Goal: Information Seeking & Learning: Find specific fact

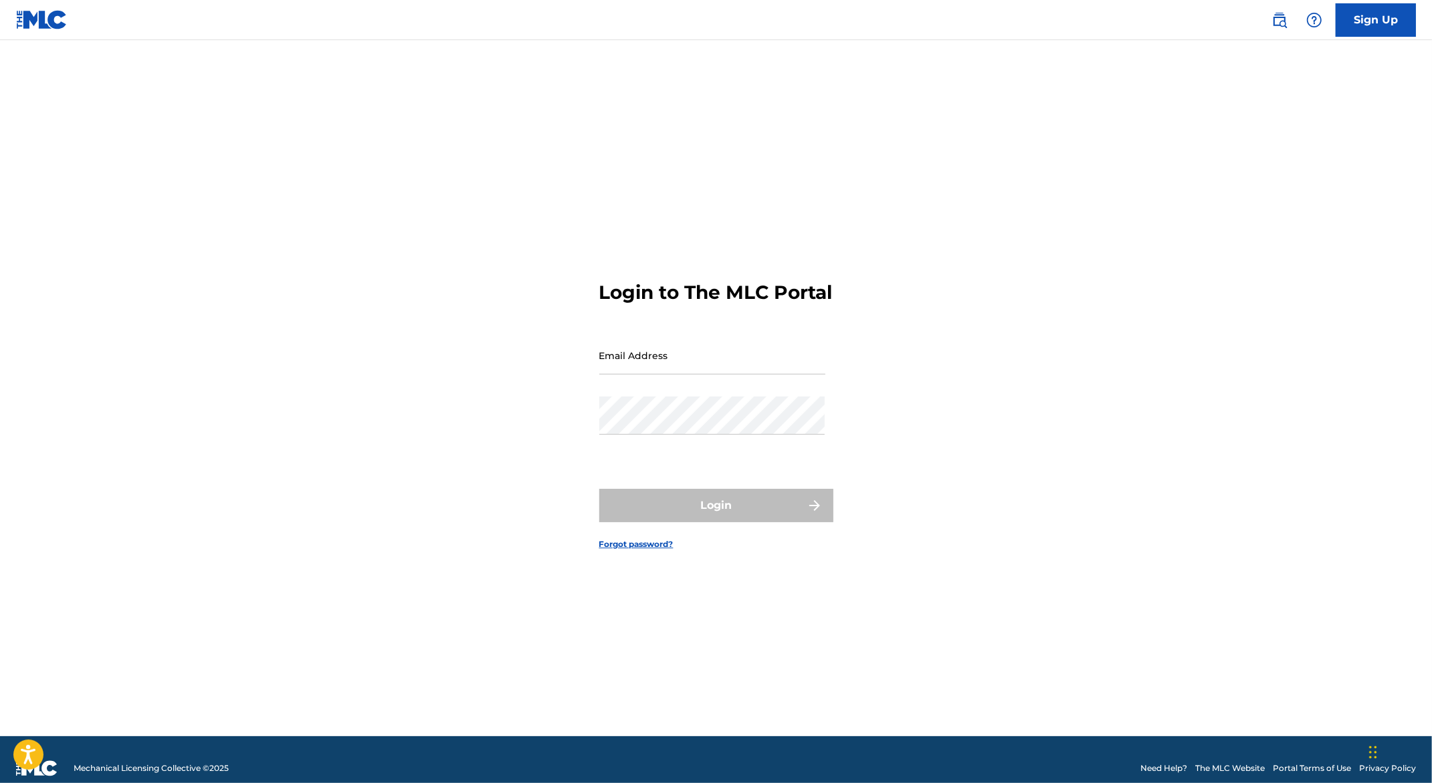
click at [45, 14] on img at bounding box center [41, 19] width 51 height 19
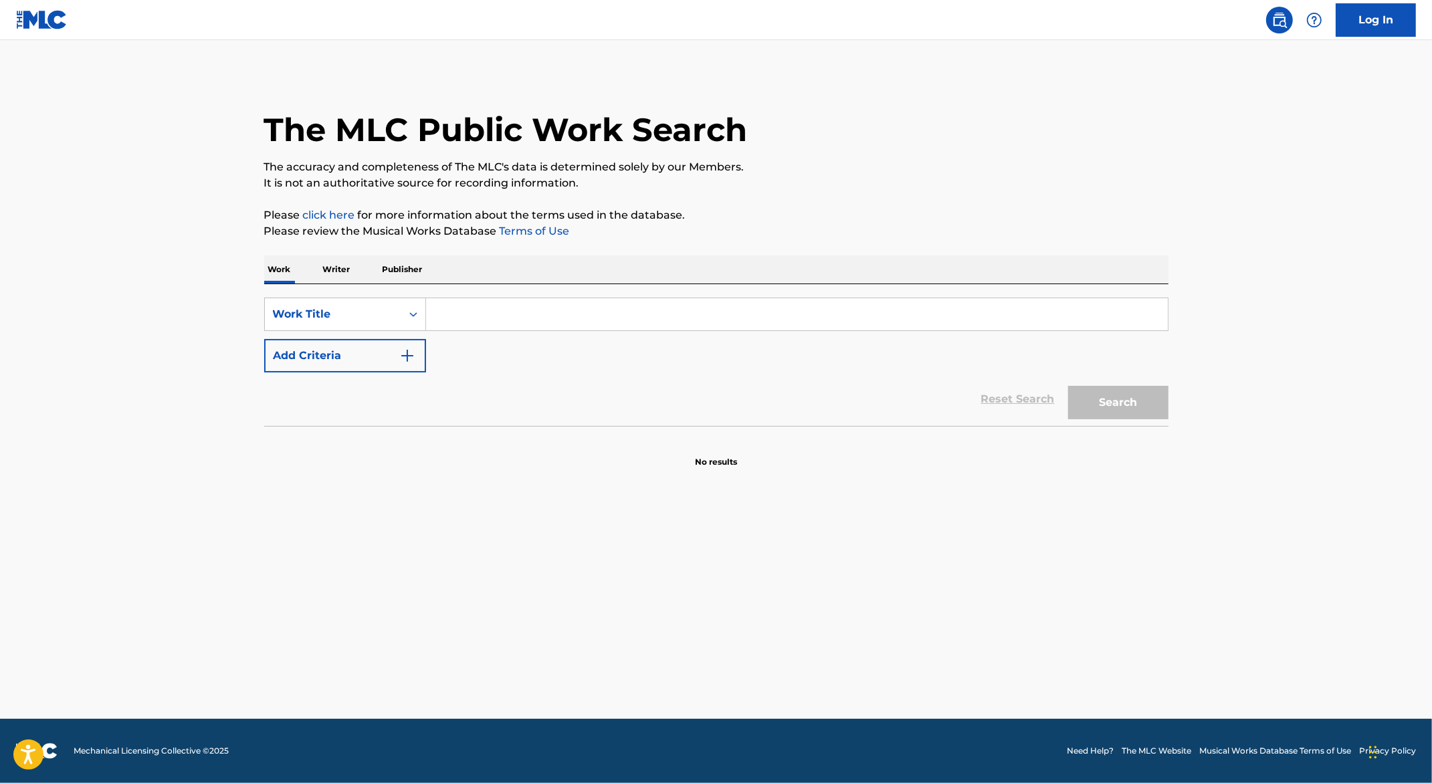
click at [473, 309] on input "Search Form" at bounding box center [797, 314] width 742 height 32
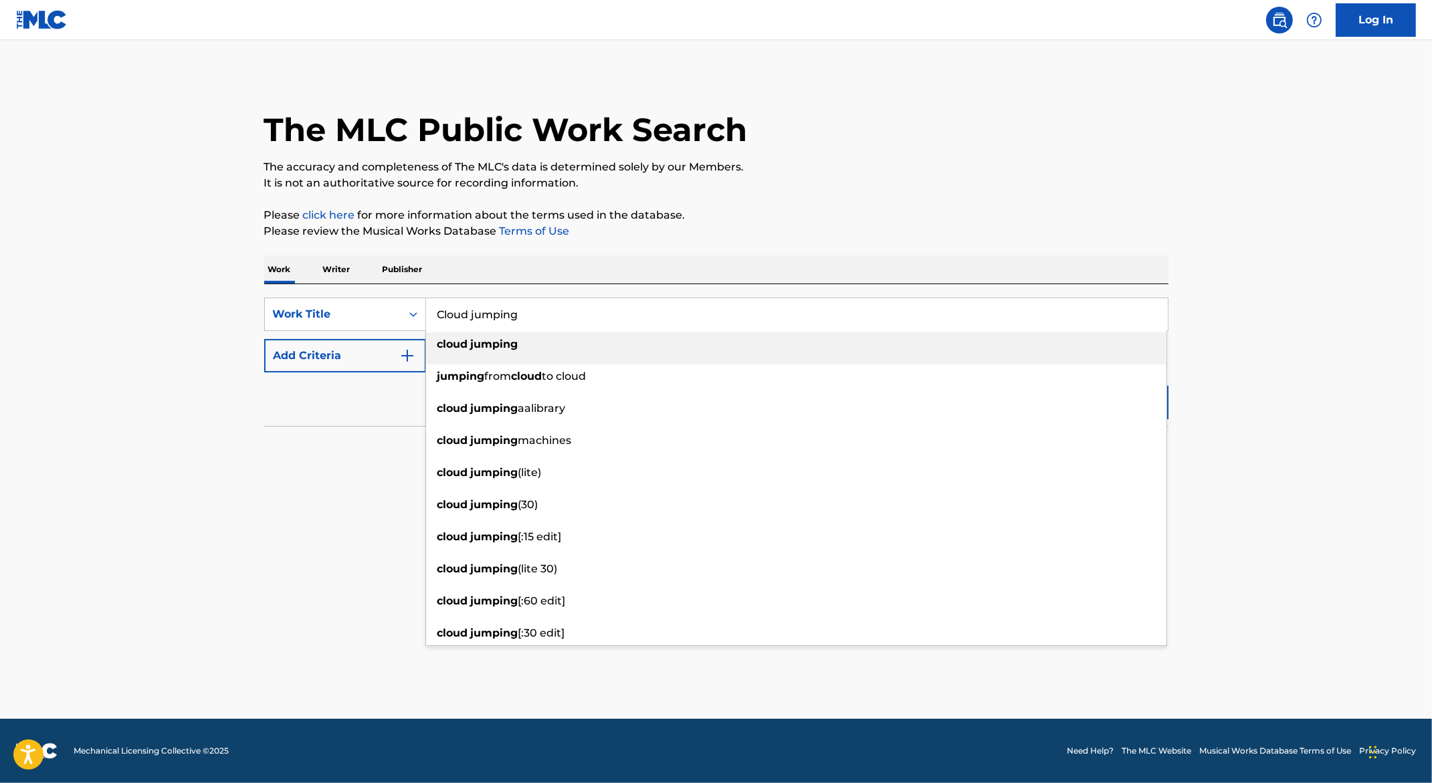
click at [478, 346] on strong "jumping" at bounding box center [494, 344] width 47 height 13
type input "cloud jumping"
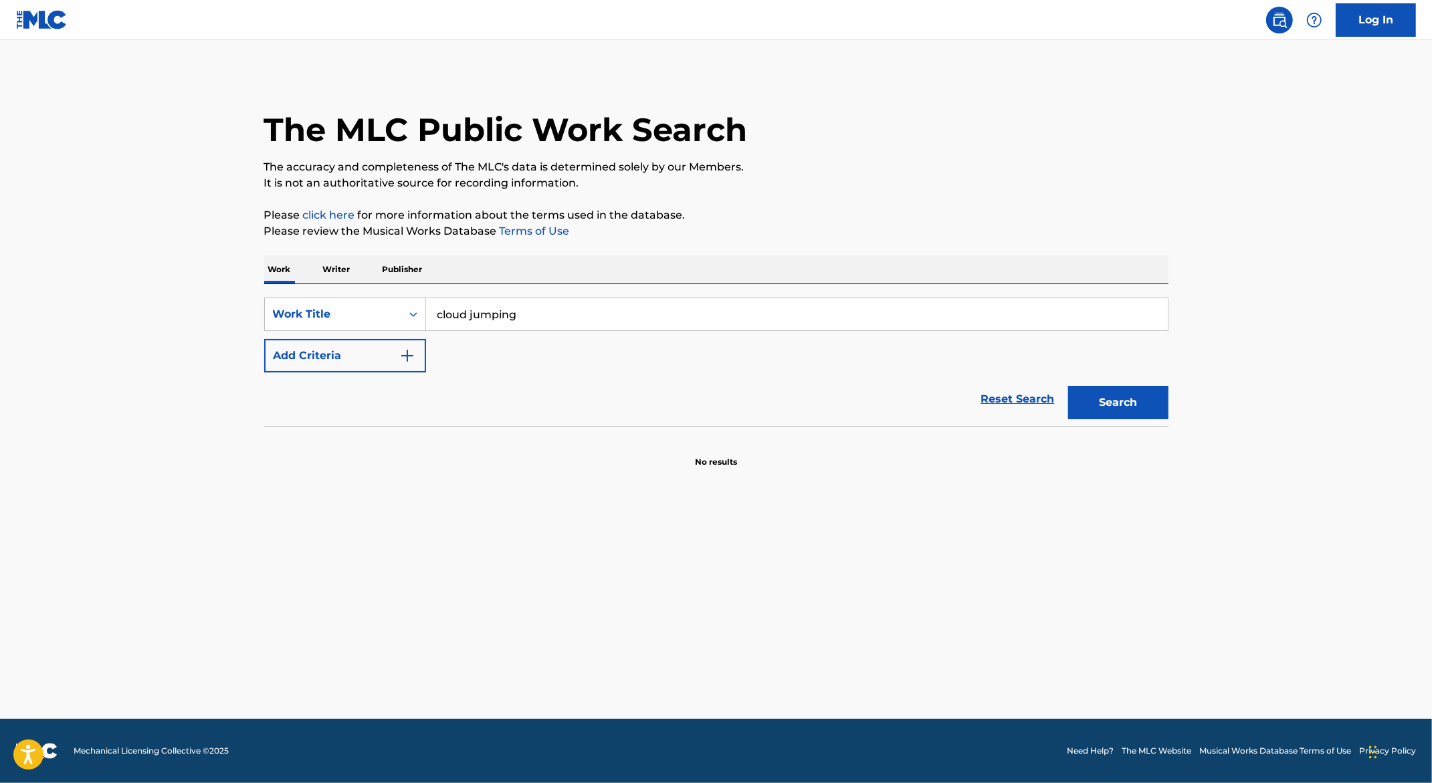
click at [407, 354] on img "Search Form" at bounding box center [407, 356] width 16 height 16
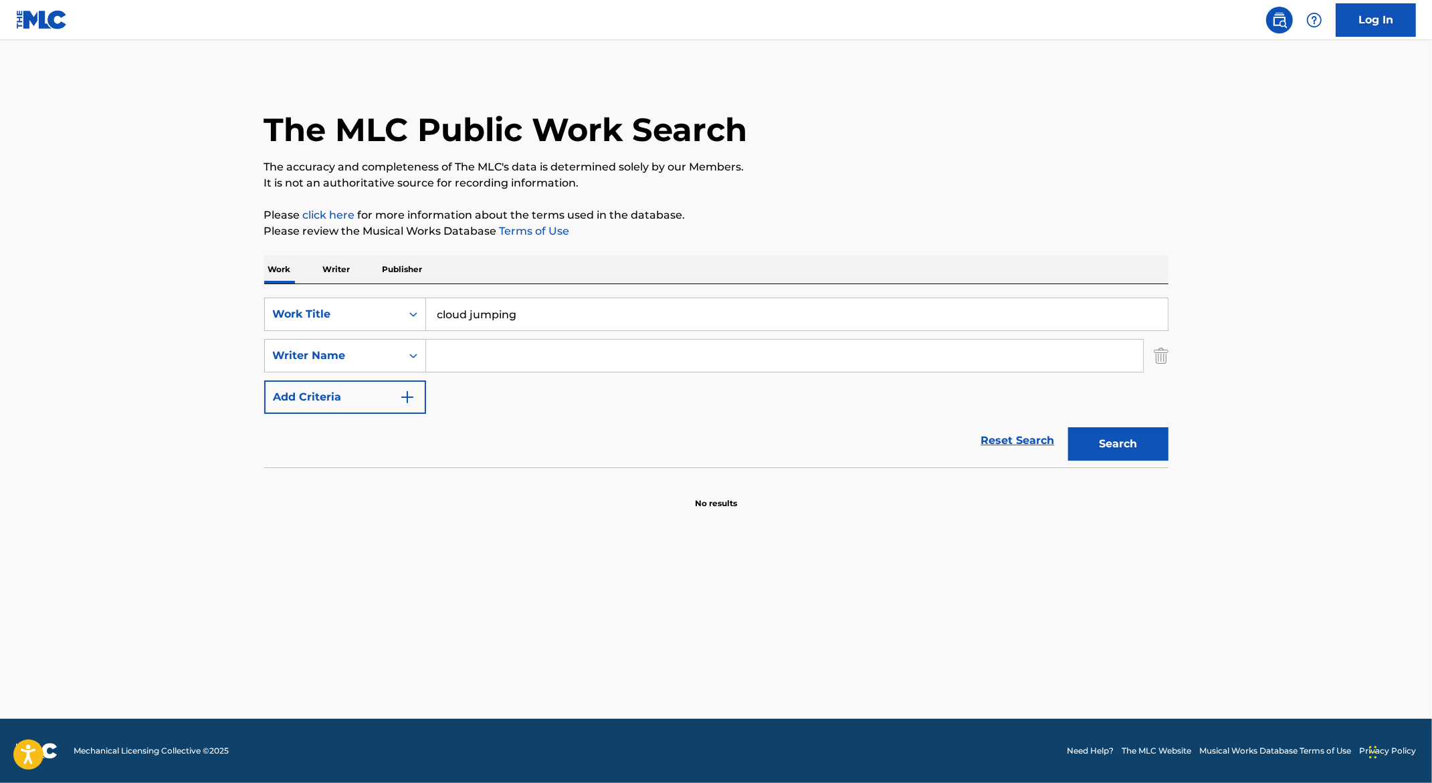
click at [466, 360] on input "Search Form" at bounding box center [784, 356] width 717 height 32
type input "[PERSON_NAME]"
click at [1118, 443] on button "Search" at bounding box center [1118, 443] width 100 height 33
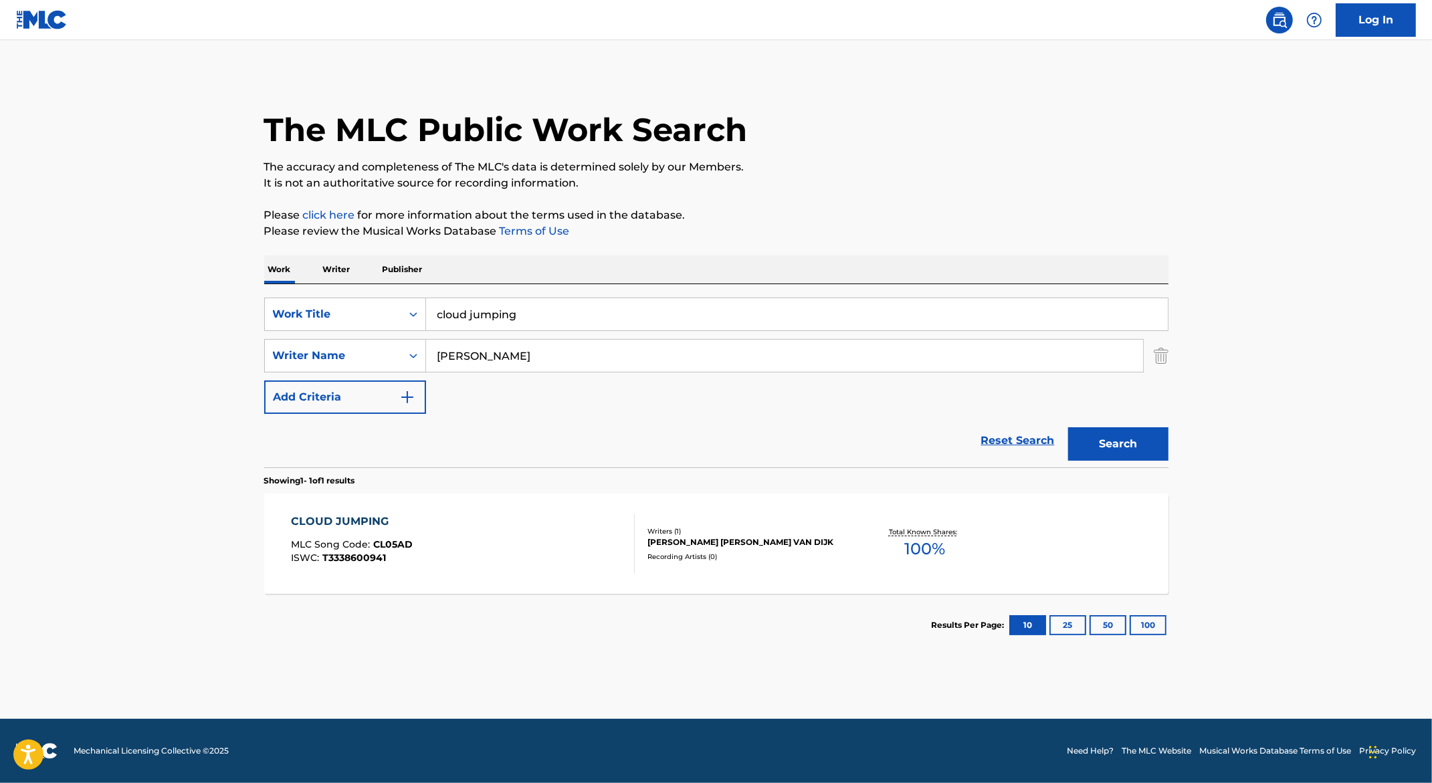
click at [334, 522] on div "CLOUD JUMPING" at bounding box center [352, 522] width 122 height 16
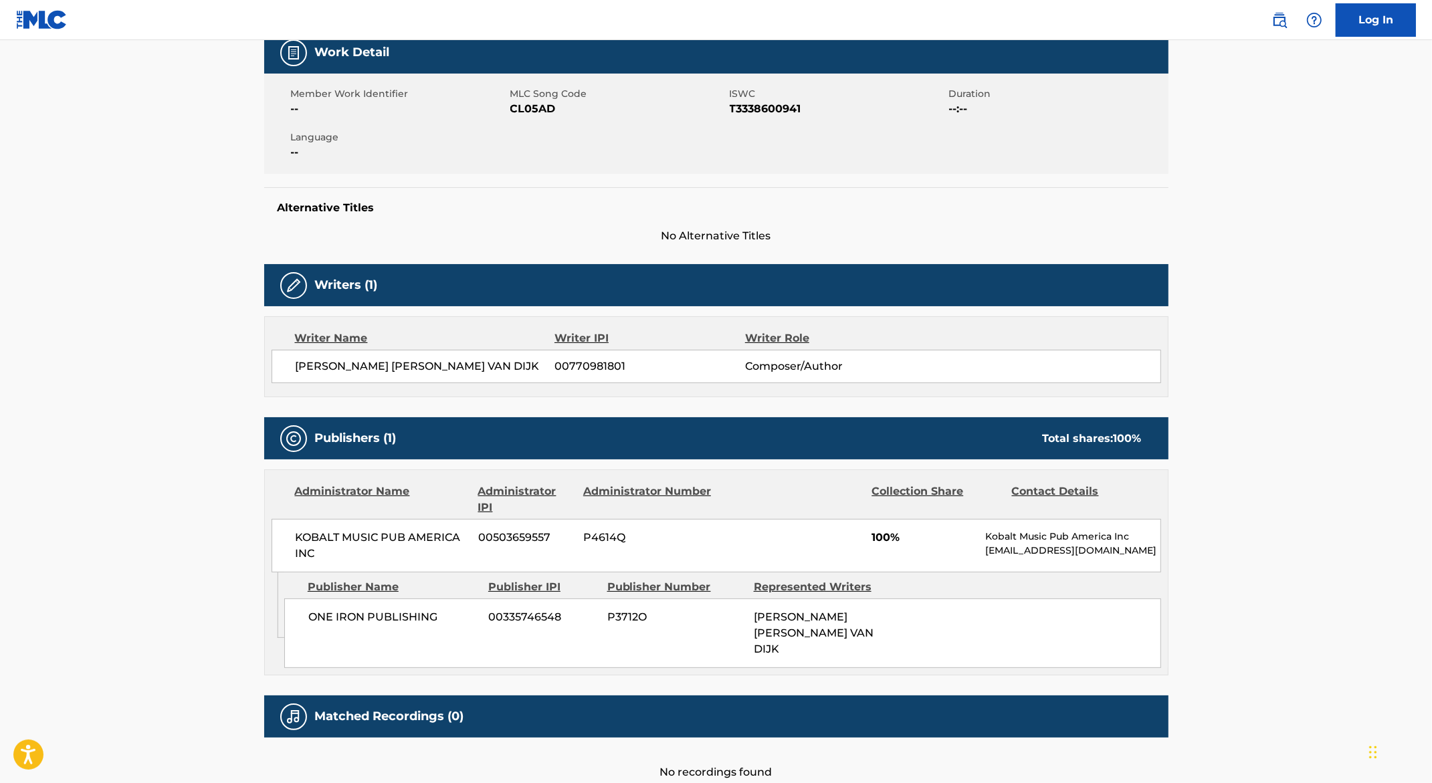
scroll to position [199, 0]
